Goal: Task Accomplishment & Management: Manage account settings

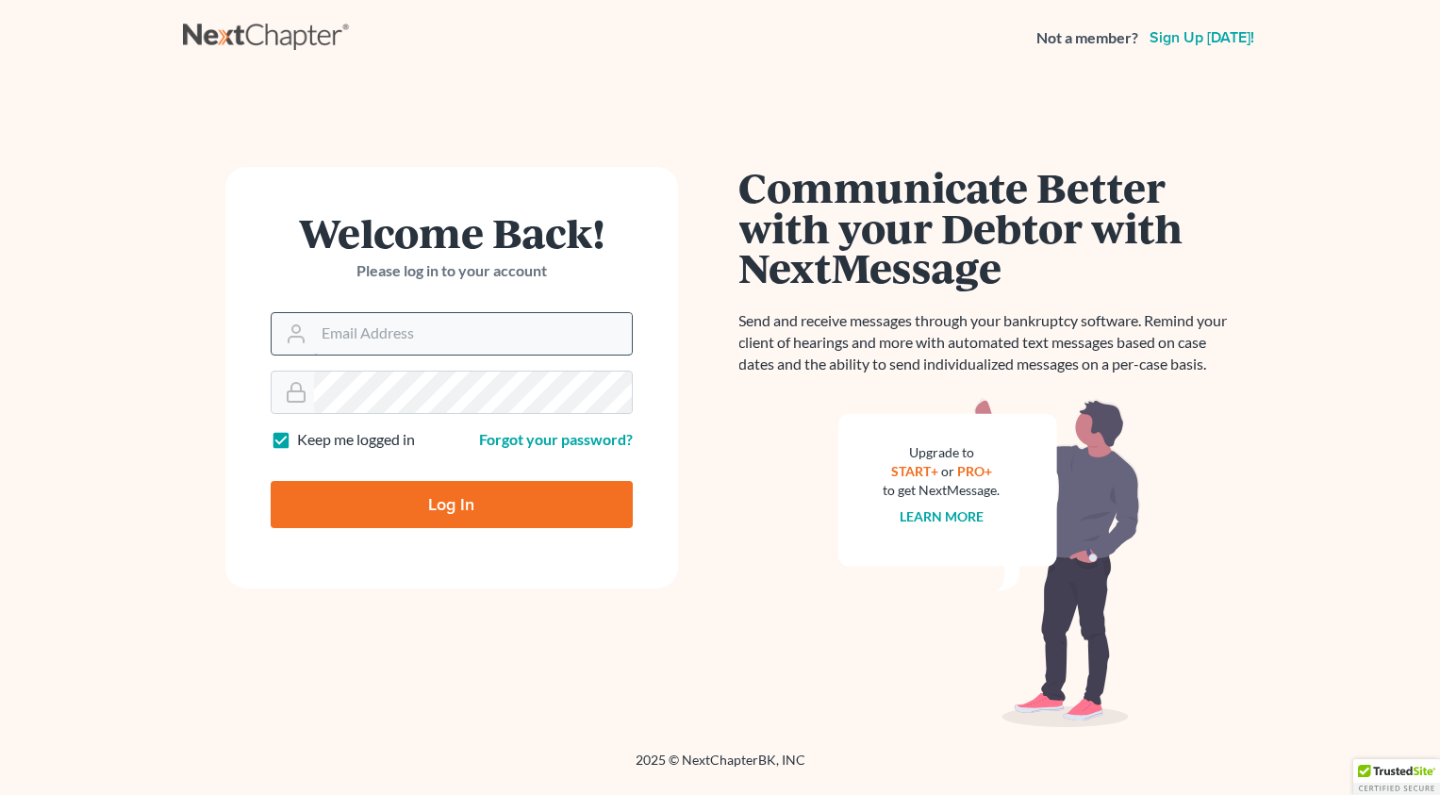
click at [400, 338] on input "Email Address" at bounding box center [473, 334] width 318 height 42
click at [401, 338] on input "Email Address" at bounding box center [473, 334] width 318 height 42
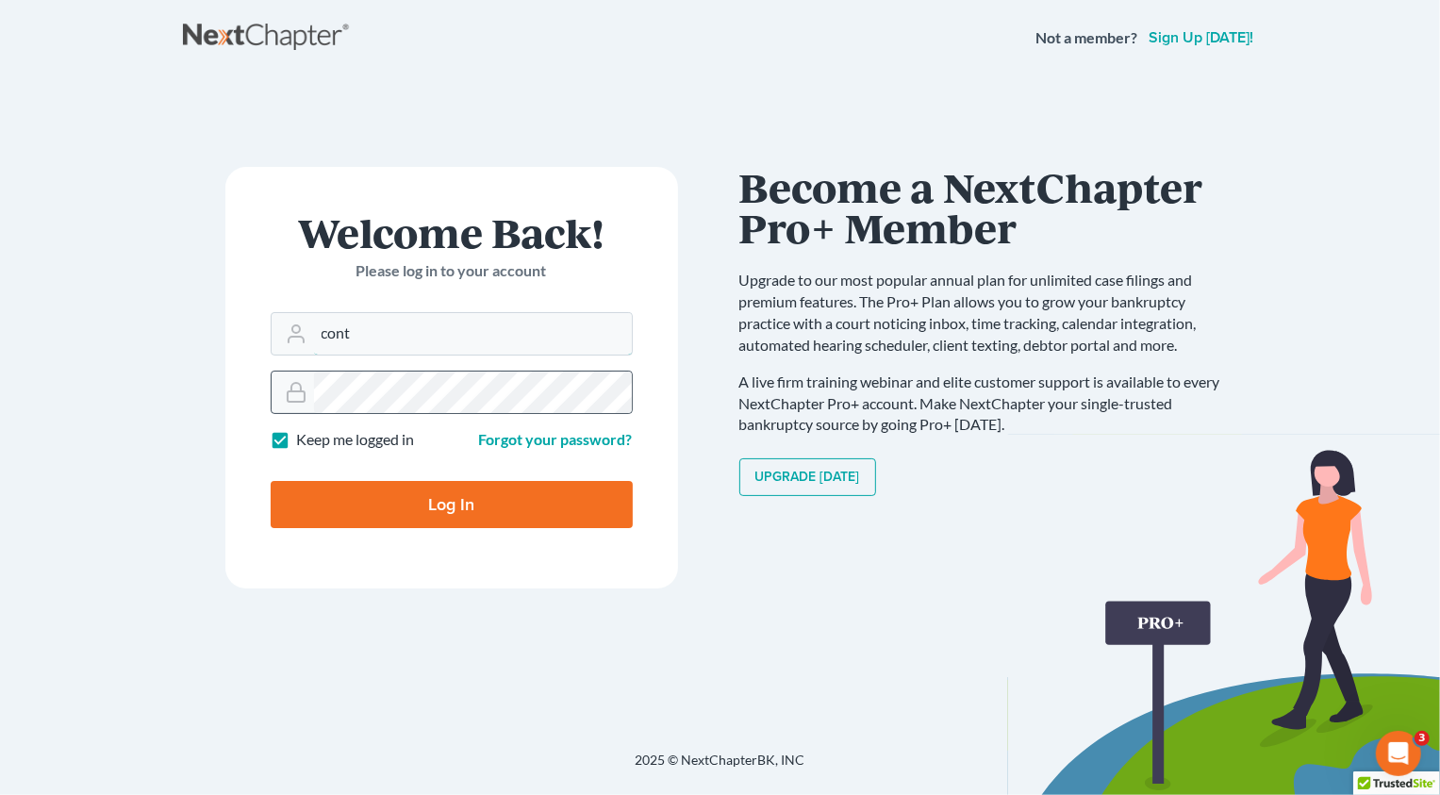
type input "[EMAIL_ADDRESS][DOMAIN_NAME]"
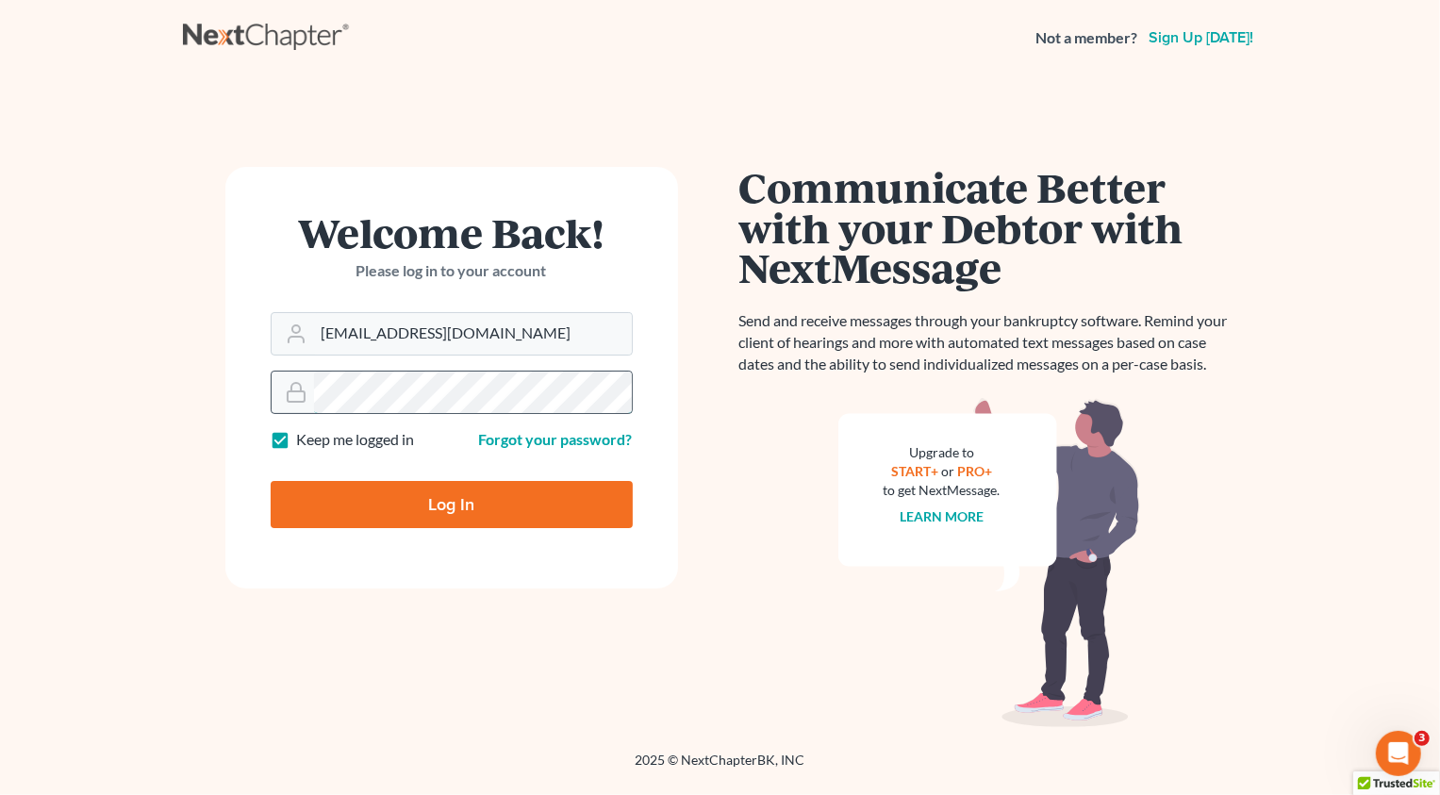
click at [271, 481] on input "Log In" at bounding box center [452, 504] width 362 height 47
type input "Thinking..."
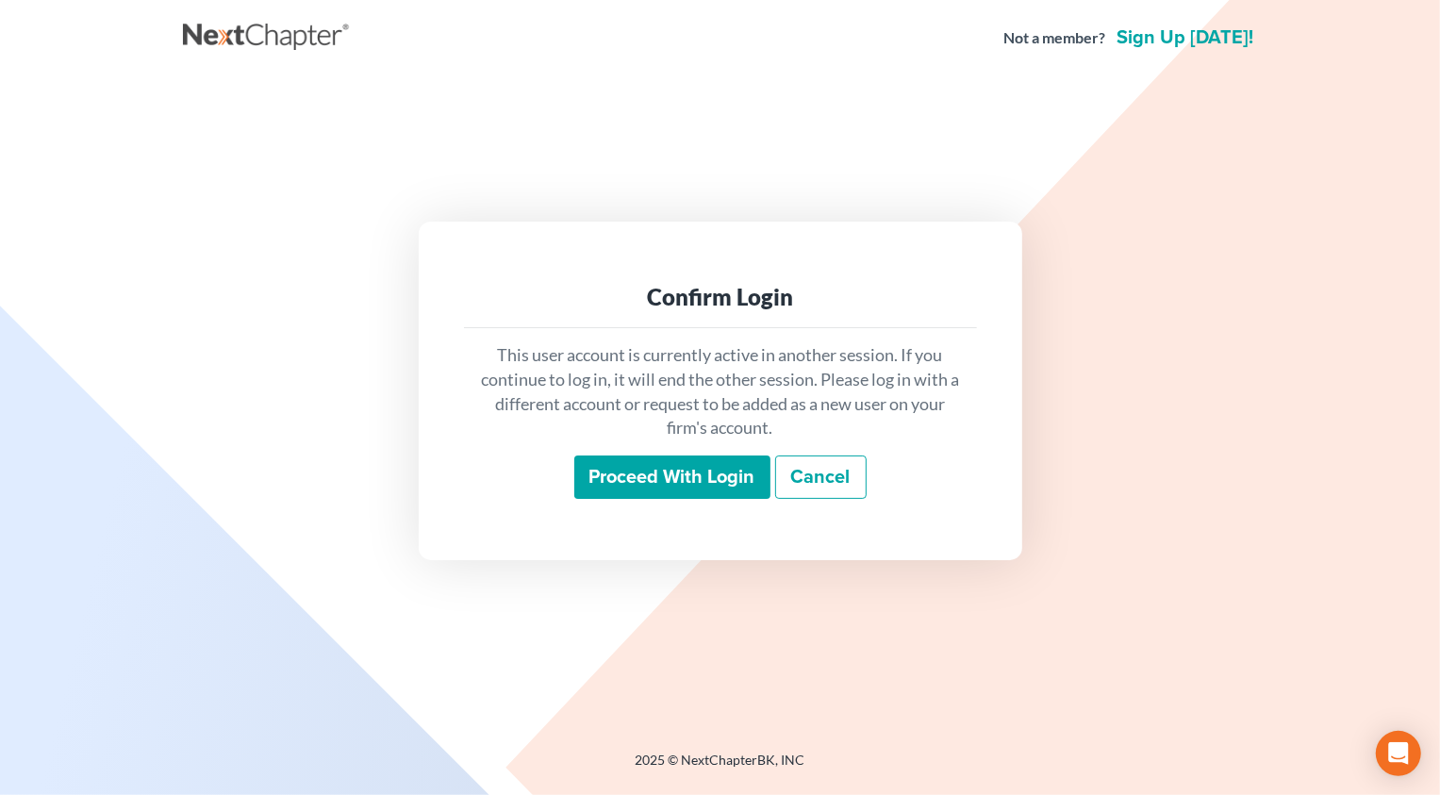
click at [673, 490] on input "Proceed with login" at bounding box center [672, 477] width 196 height 43
